Goal: Use online tool/utility: Use online tool/utility

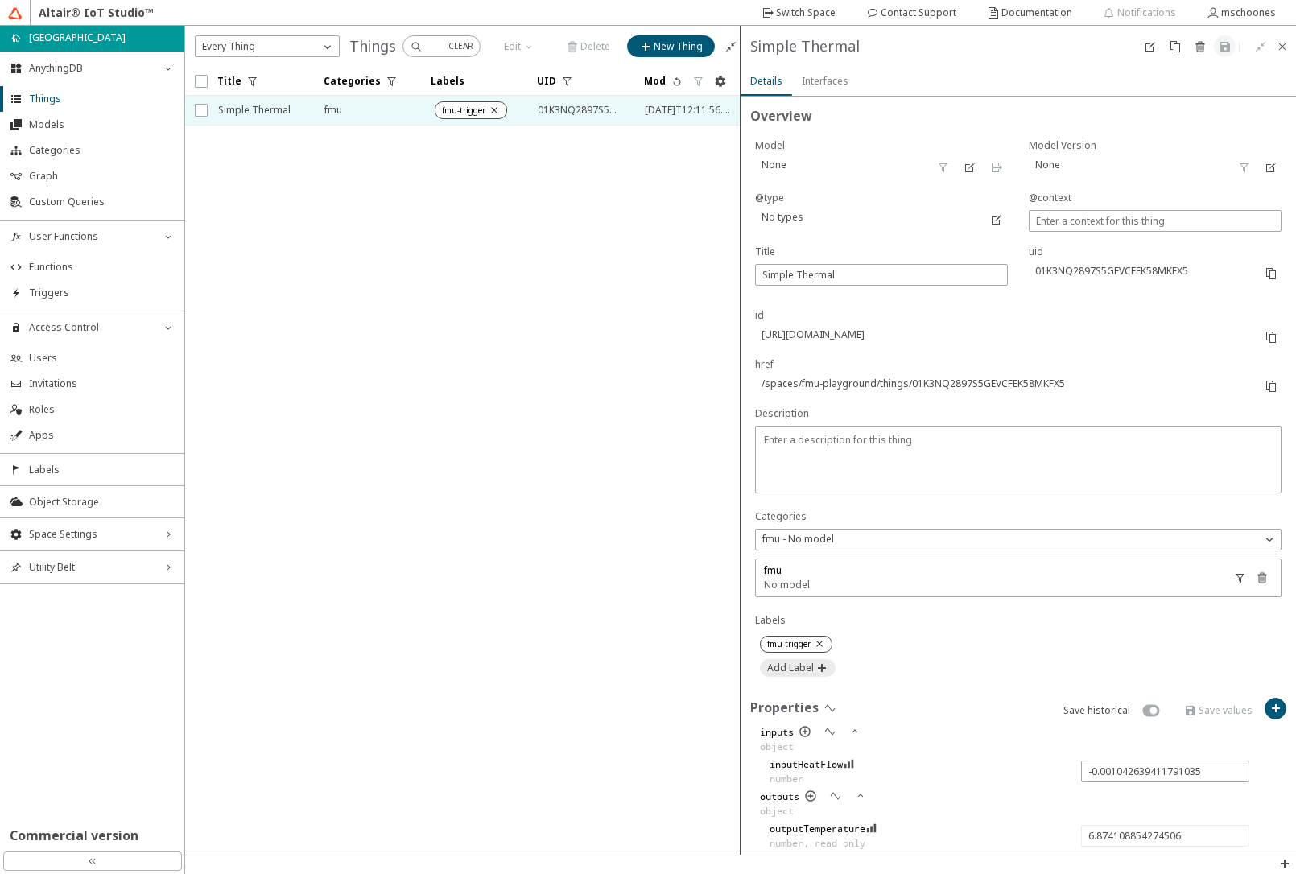
scroll to position [263, 0]
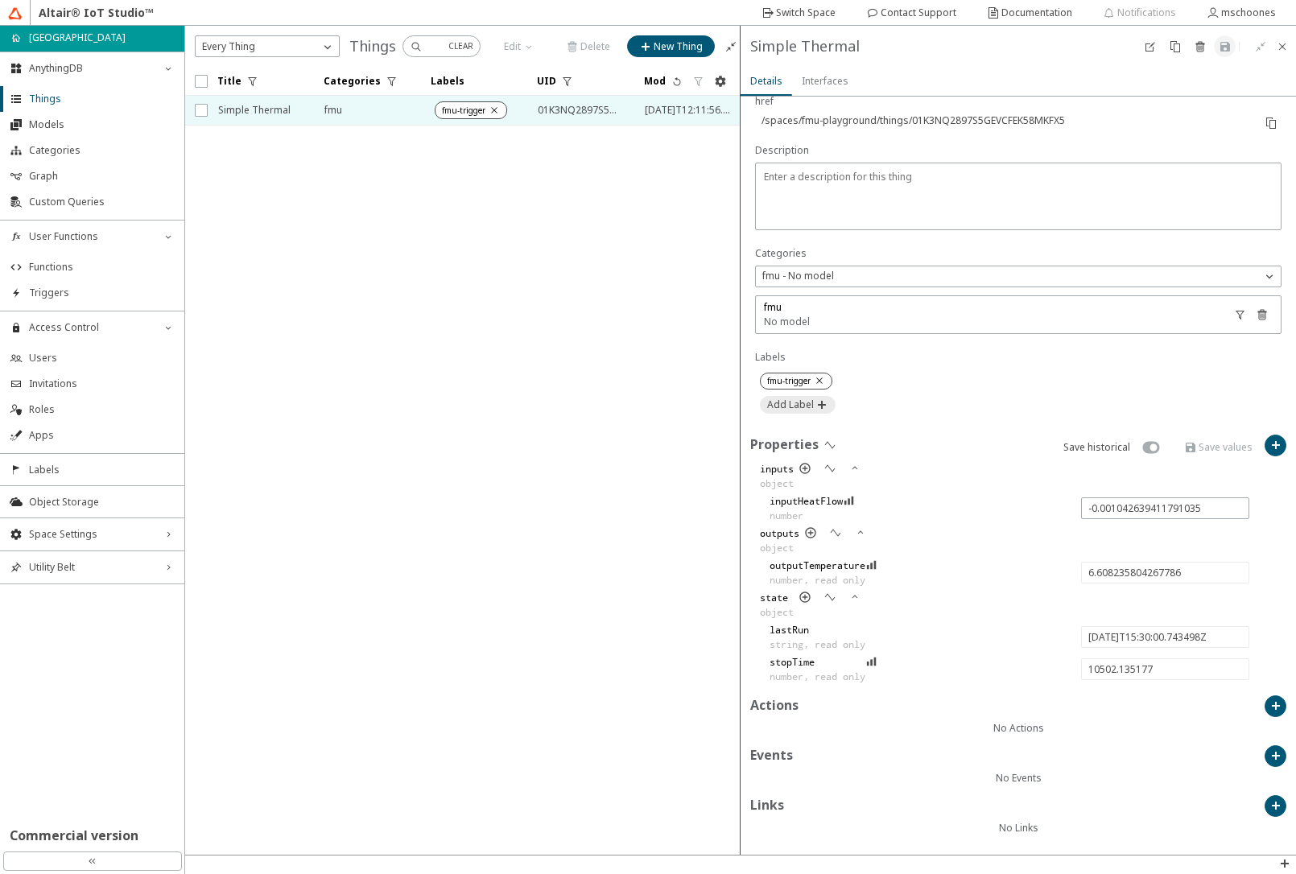
type input "6.561346394590944"
type input "[DATE]T15:35:00.715335Z"
type input "10802.107014"
type input "-0.0046766521323281605"
type input "5.158982533182439"
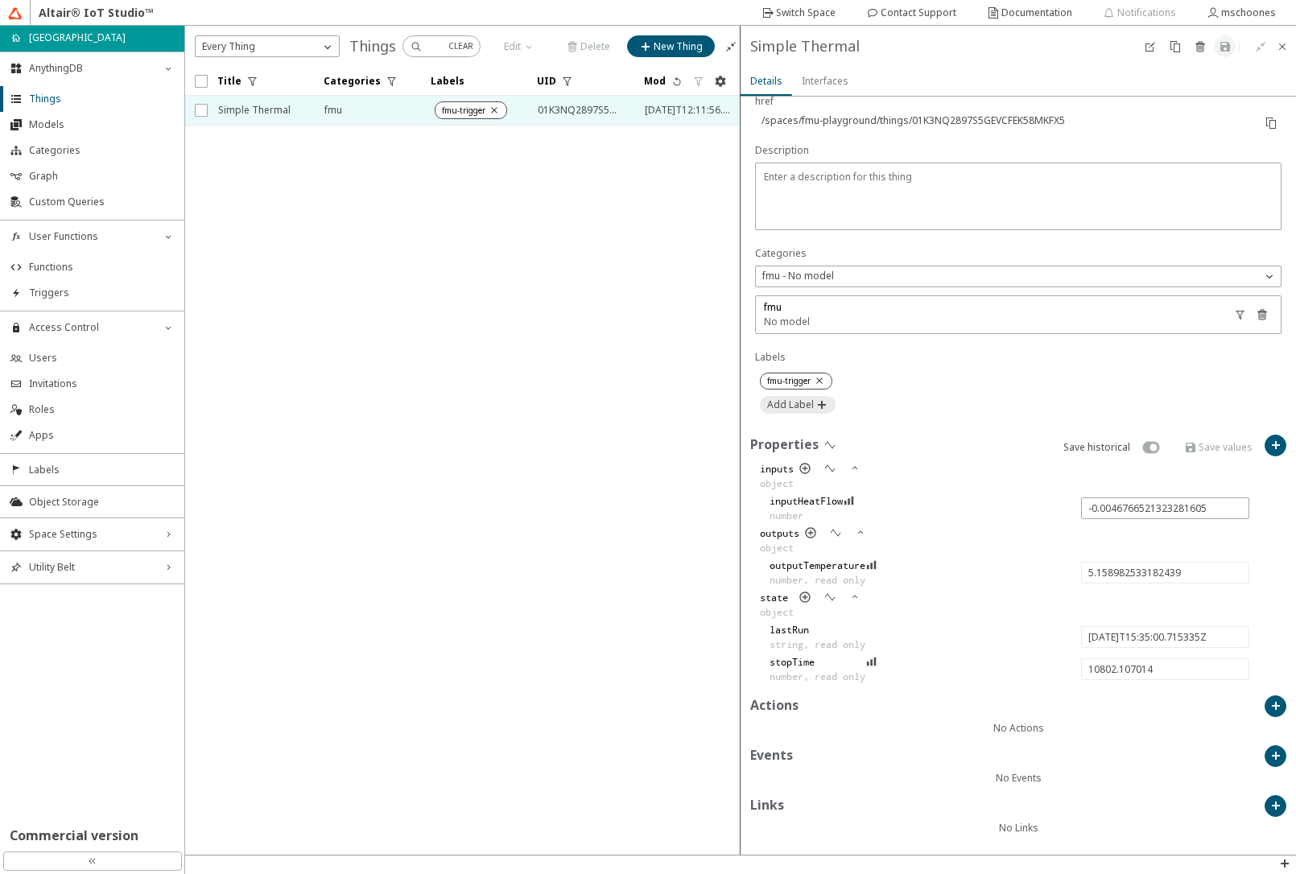
type input "[DATE]T15:40:00.580243Z"
type input "11101.971921999999"
type input "3.756030054306551"
type input "[DATE]T15:45:00.571014Z"
type input "11401.962693"
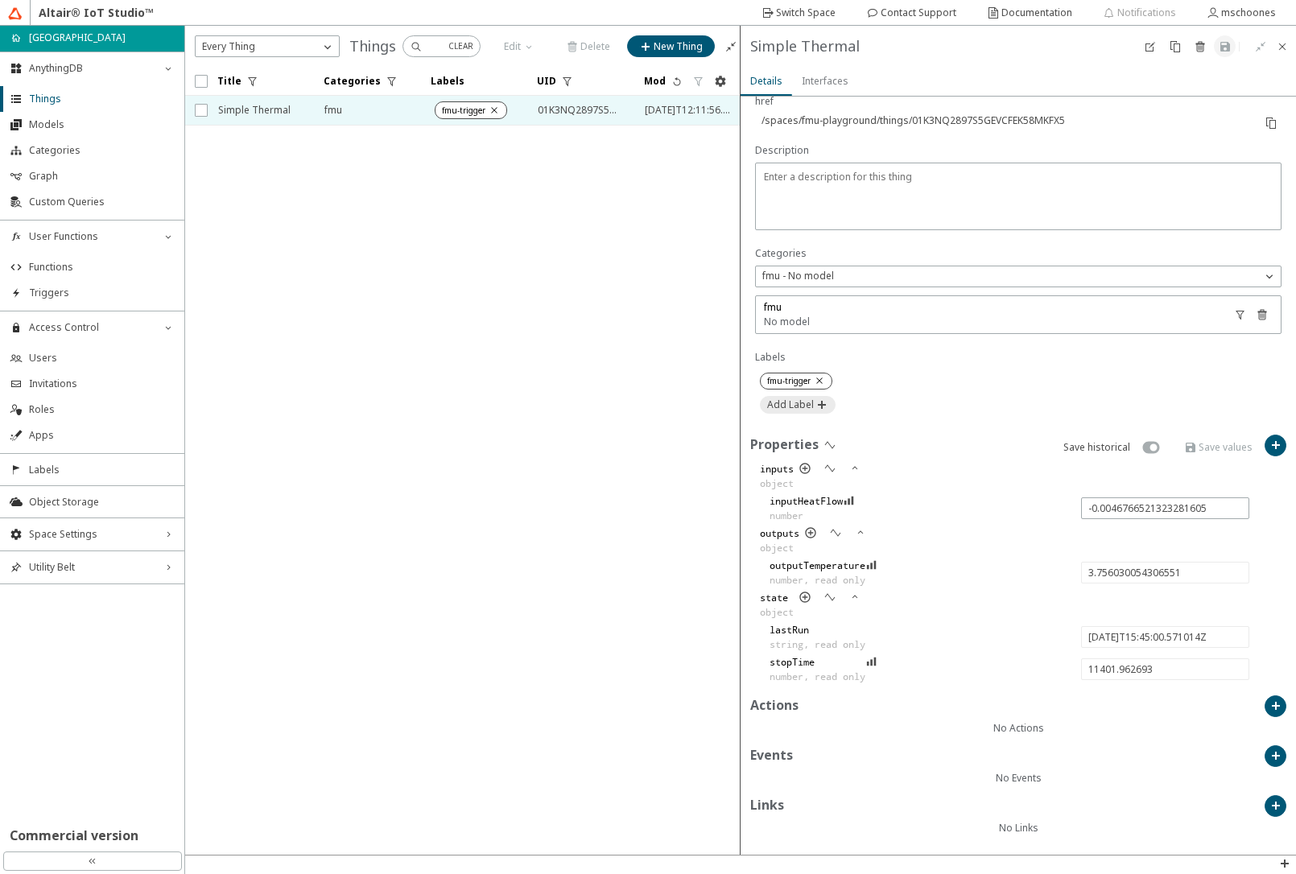
type input "2.5634837605627117"
type input "[DATE]T15:50:00.801961Z"
type input "11702.19364"
type input "2.3519543558279117"
type input "-0.00882527934907268"
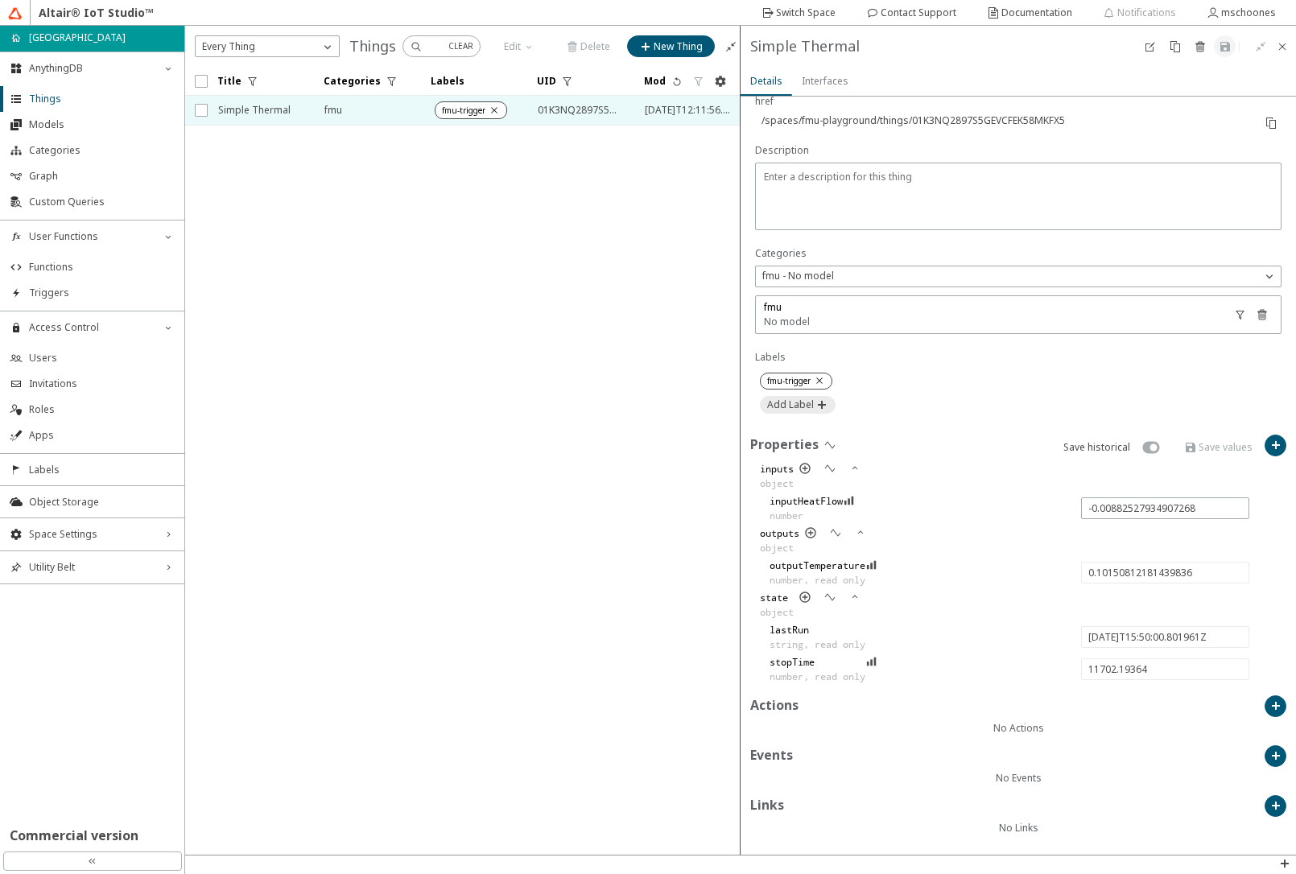
type input "-0.29364230486923965"
type input "[DATE]T15:55:00.576796Z"
type input "12001.968475"
type input "-0.006320351953132694"
type input "-2.1895987873861262"
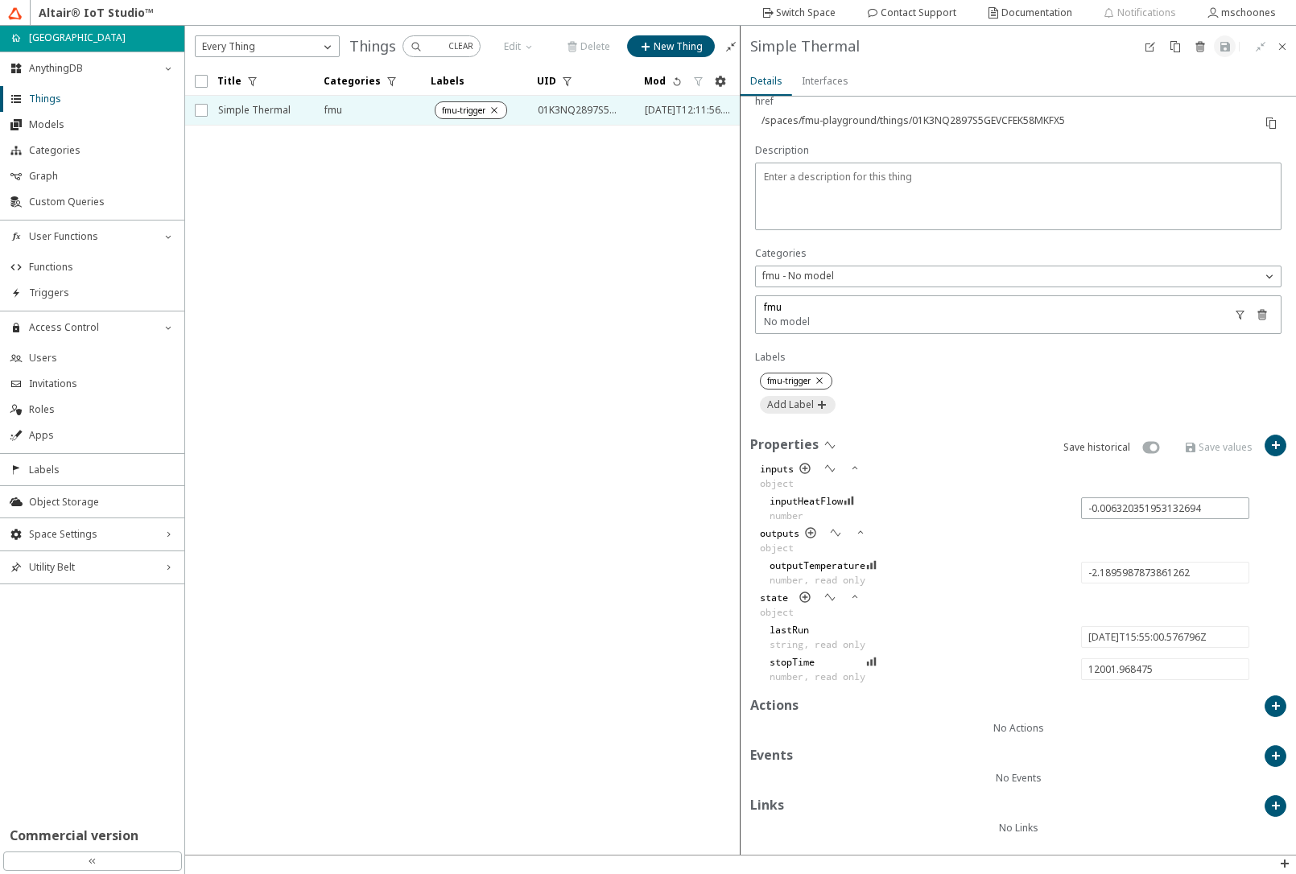
type input "[DATE]T16:00:00.553205Z"
type input "12301.944884"
type input "-4.08680106815595"
type input "[DATE]T16:05:00.726723Z"
type input "12602.118402"
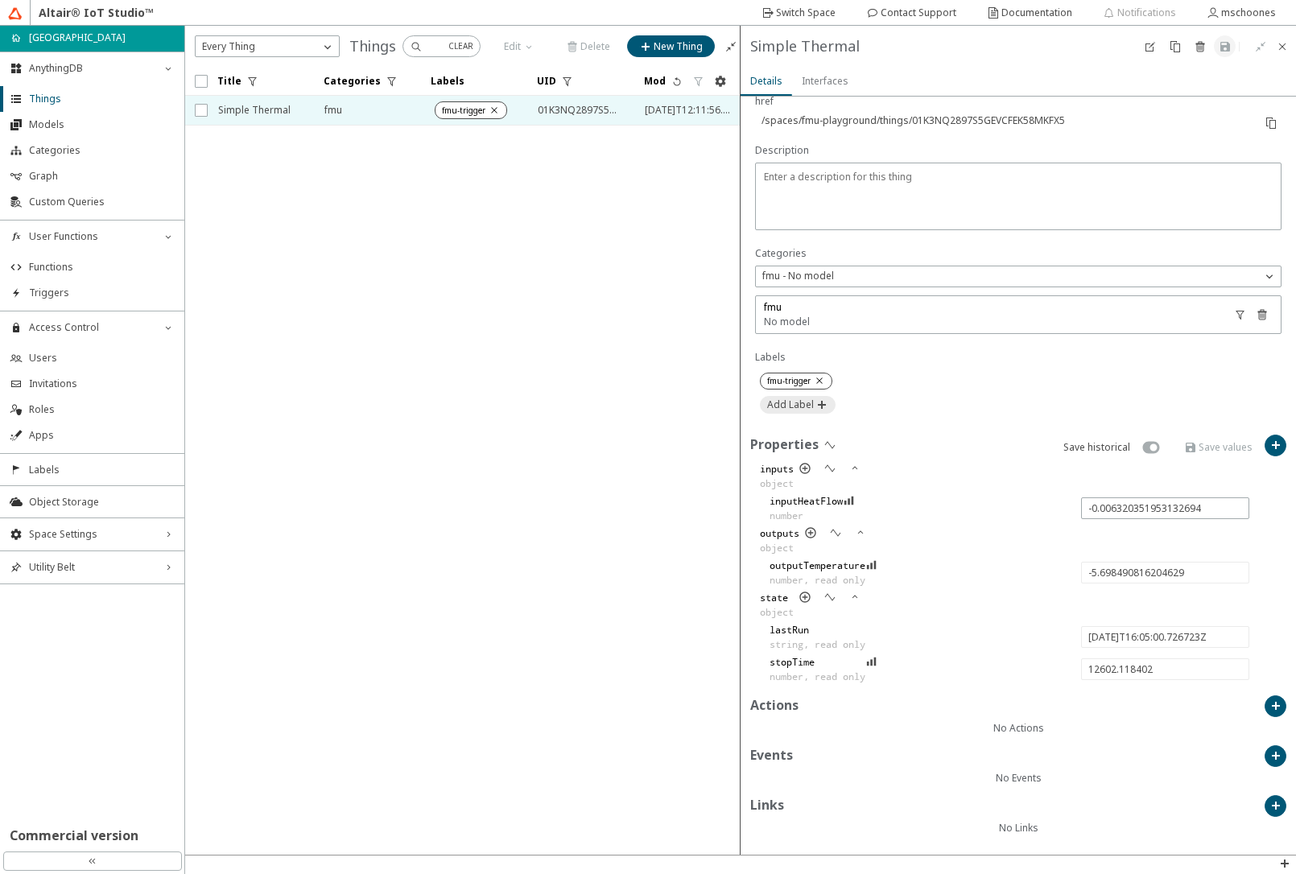
type input "-5.982497980138283"
type input "[DATE]T16:10:00.662063Z"
type input "12902.053742"
type input "-0.007672689279409144"
